Goal: Transaction & Acquisition: Purchase product/service

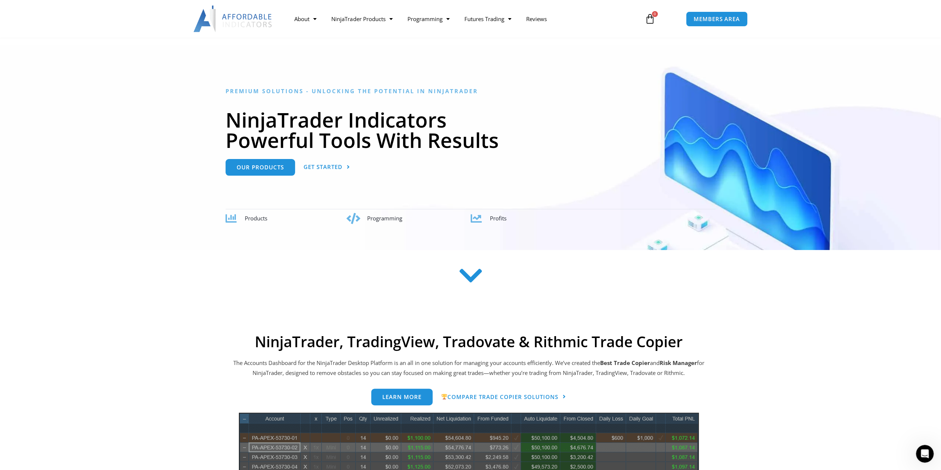
scroll to position [111, 0]
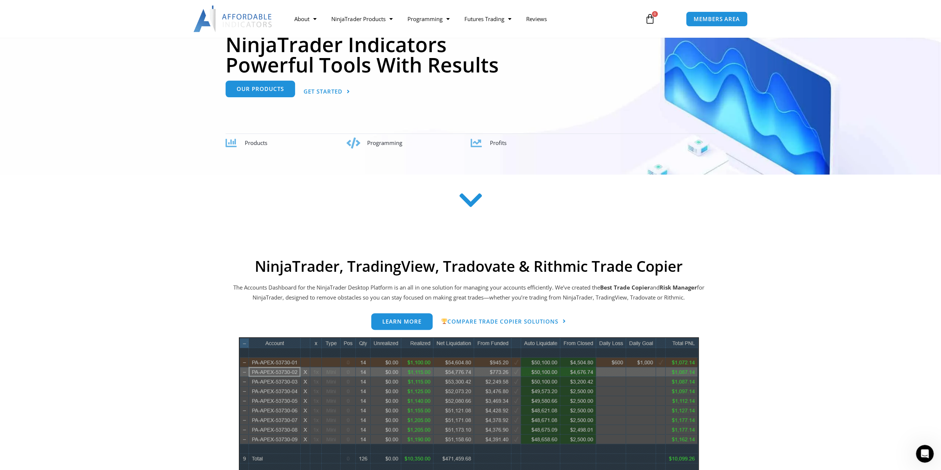
click at [274, 92] on link "Our Products" at bounding box center [259, 90] width 69 height 17
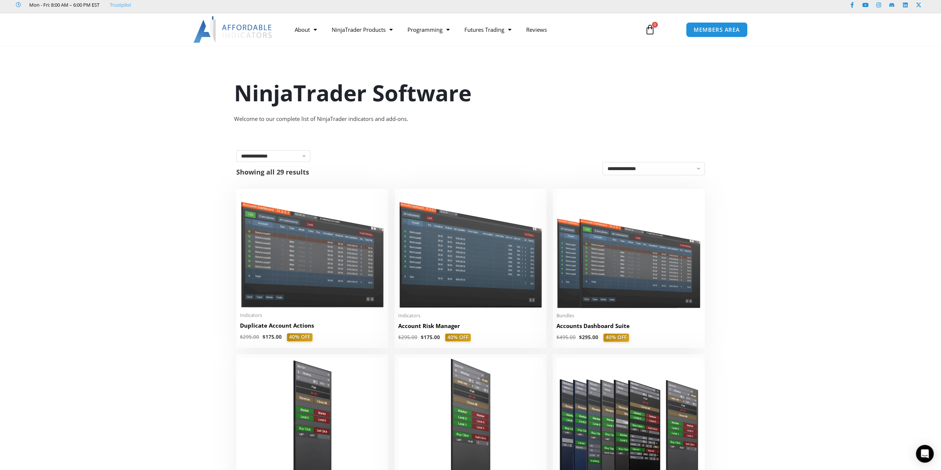
scroll to position [37, 0]
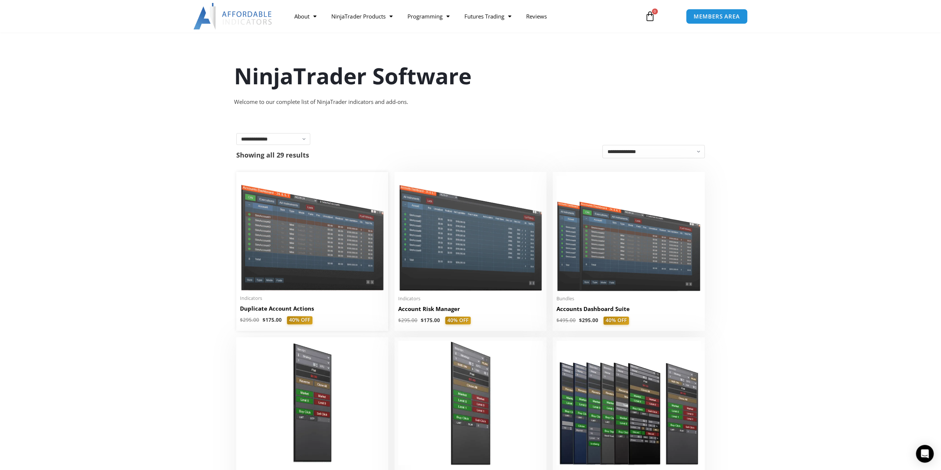
click at [297, 214] on img at bounding box center [312, 233] width 144 height 115
